Goal: Use online tool/utility: Utilize a website feature to perform a specific function

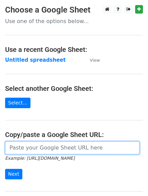
click at [32, 147] on input "url" at bounding box center [72, 147] width 134 height 13
paste input "[URL][DOMAIN_NAME]"
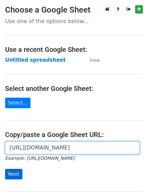
type input "[URL][DOMAIN_NAME]"
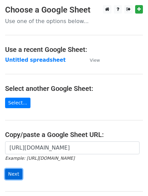
scroll to position [0, 0]
click at [12, 171] on input "Next" at bounding box center [13, 174] width 17 height 10
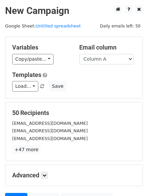
scroll to position [28, 0]
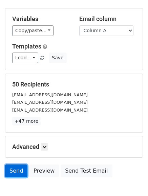
click at [10, 168] on link "Send" at bounding box center [16, 170] width 22 height 13
